Goal: Transaction & Acquisition: Obtain resource

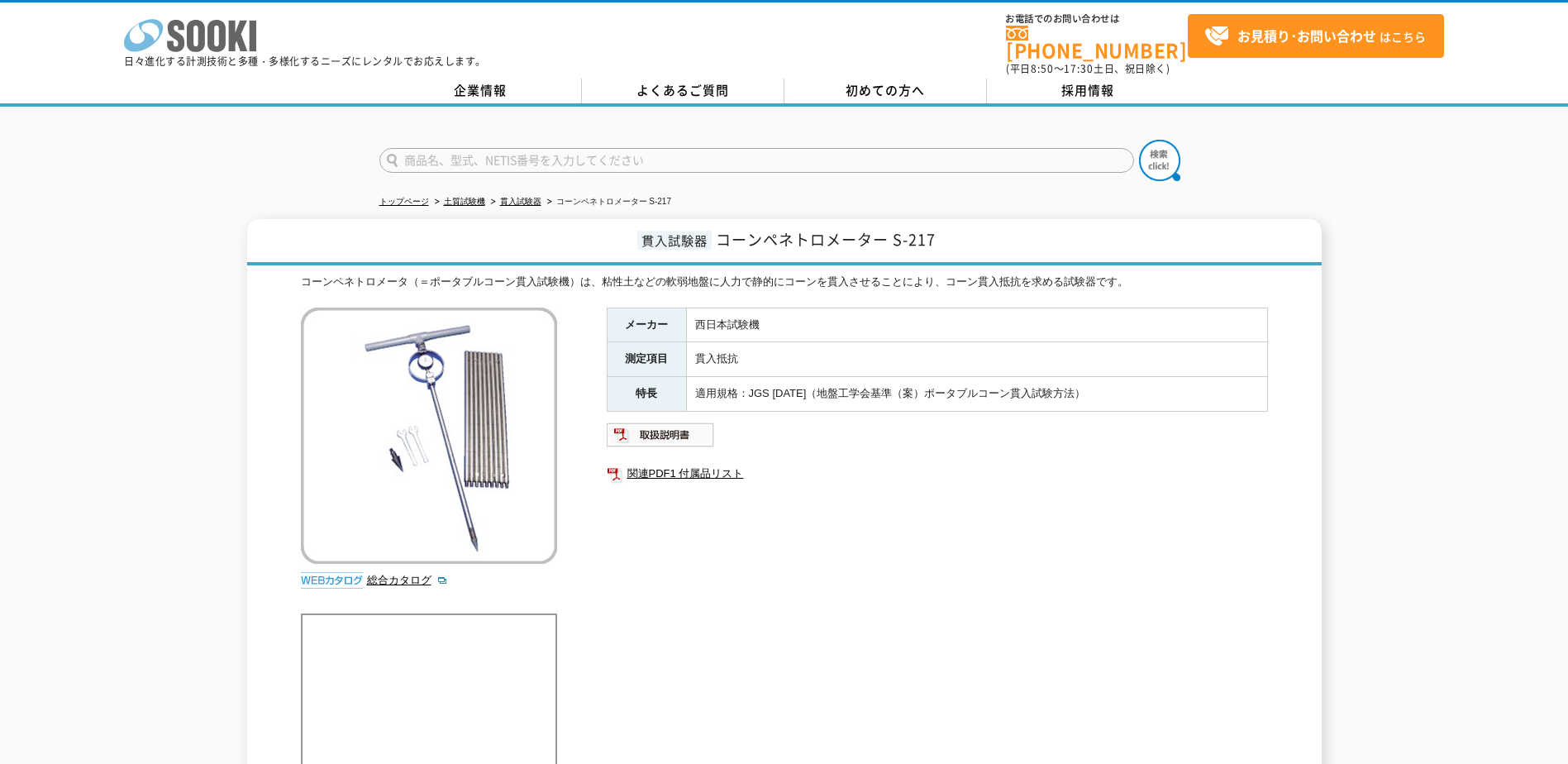
click at [229, 42] on polygon at bounding box center [238, 36] width 19 height 31
